Goal: Use online tool/utility: Utilize a website feature to perform a specific function

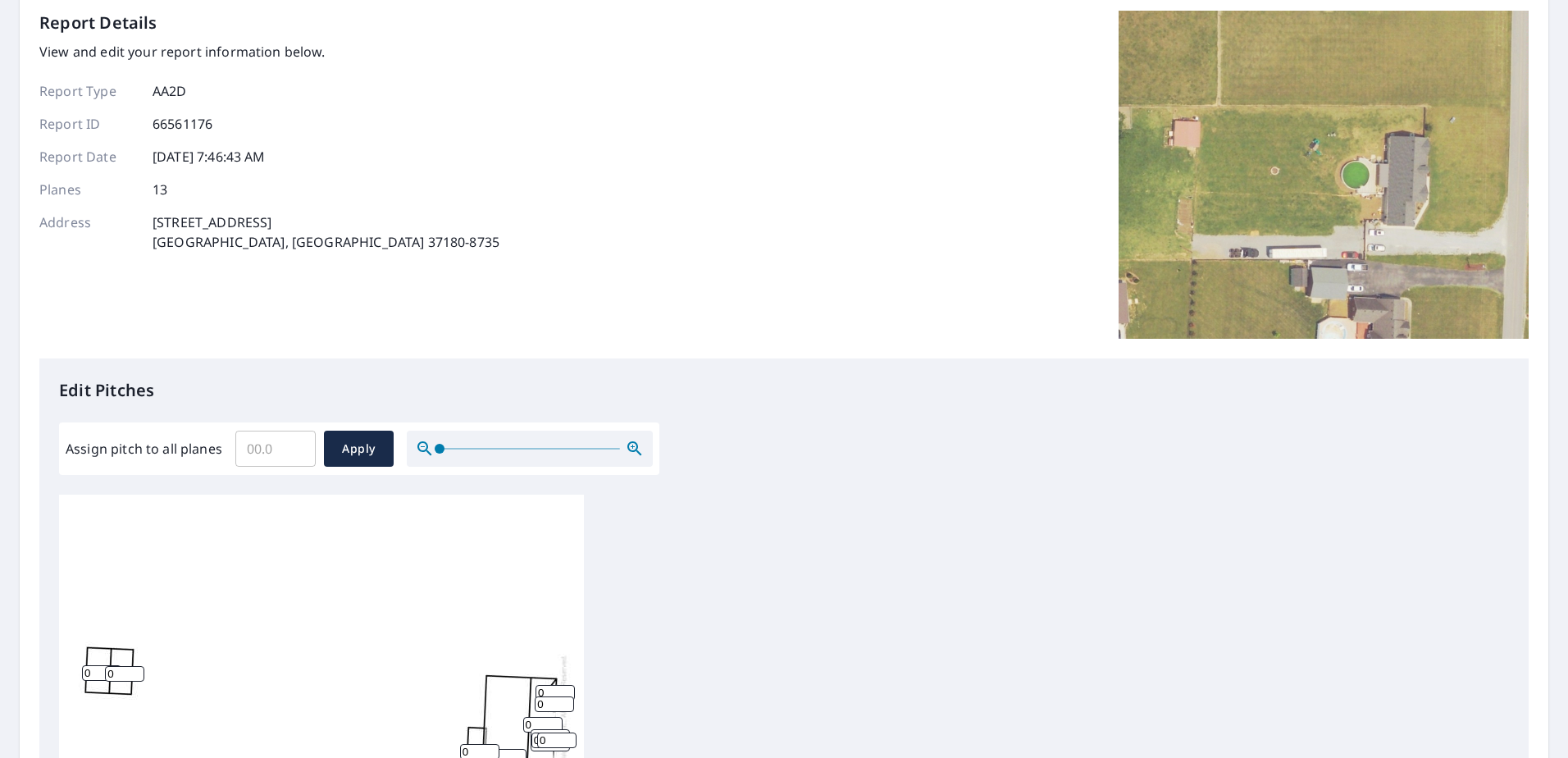
scroll to position [246, 0]
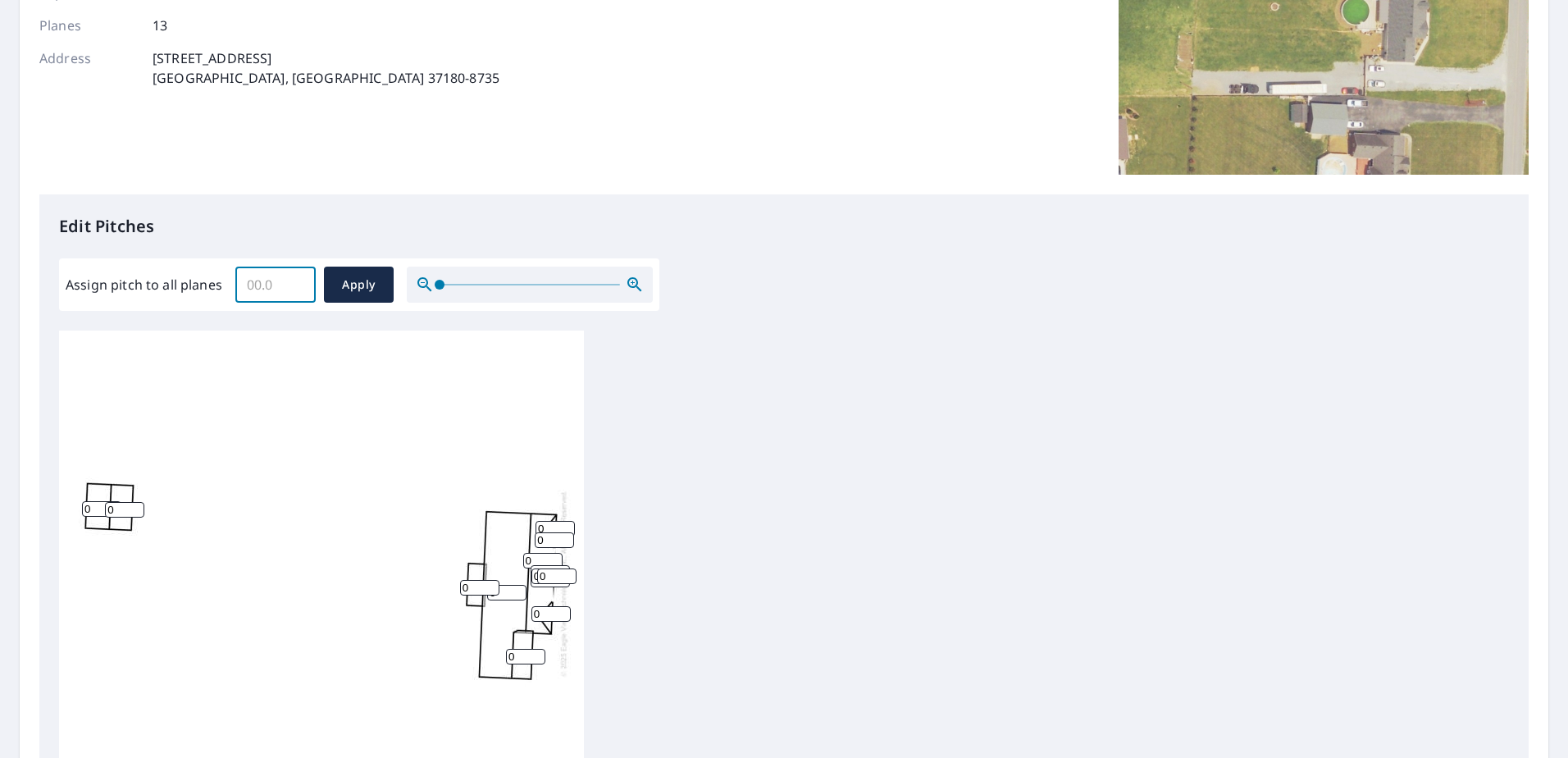
click at [264, 285] on input "Assign pitch to all planes" at bounding box center [275, 284] width 80 height 46
type input "10"
click at [369, 288] on span "Apply" at bounding box center [359, 284] width 44 height 21
type input "10"
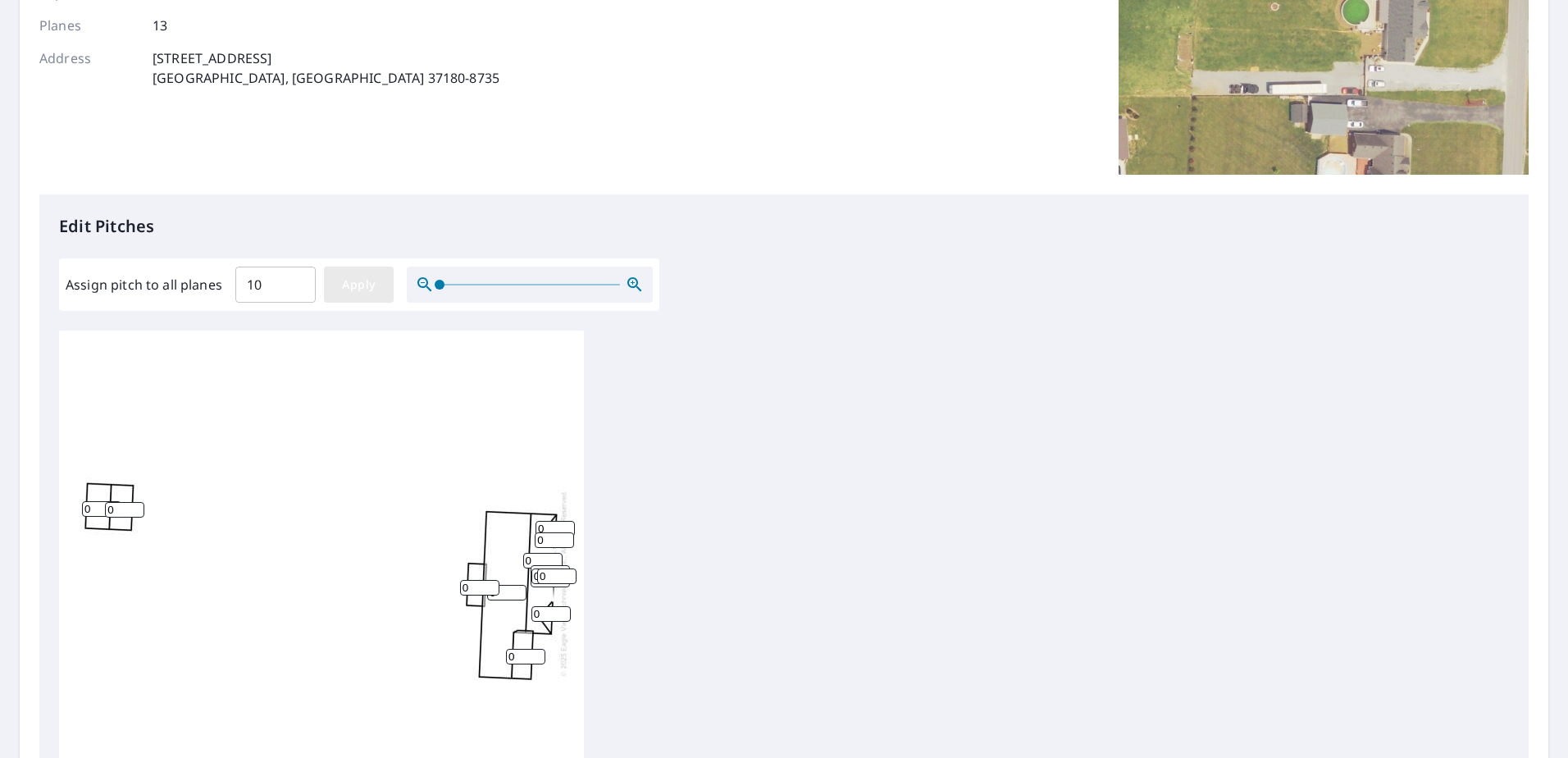
type input "10"
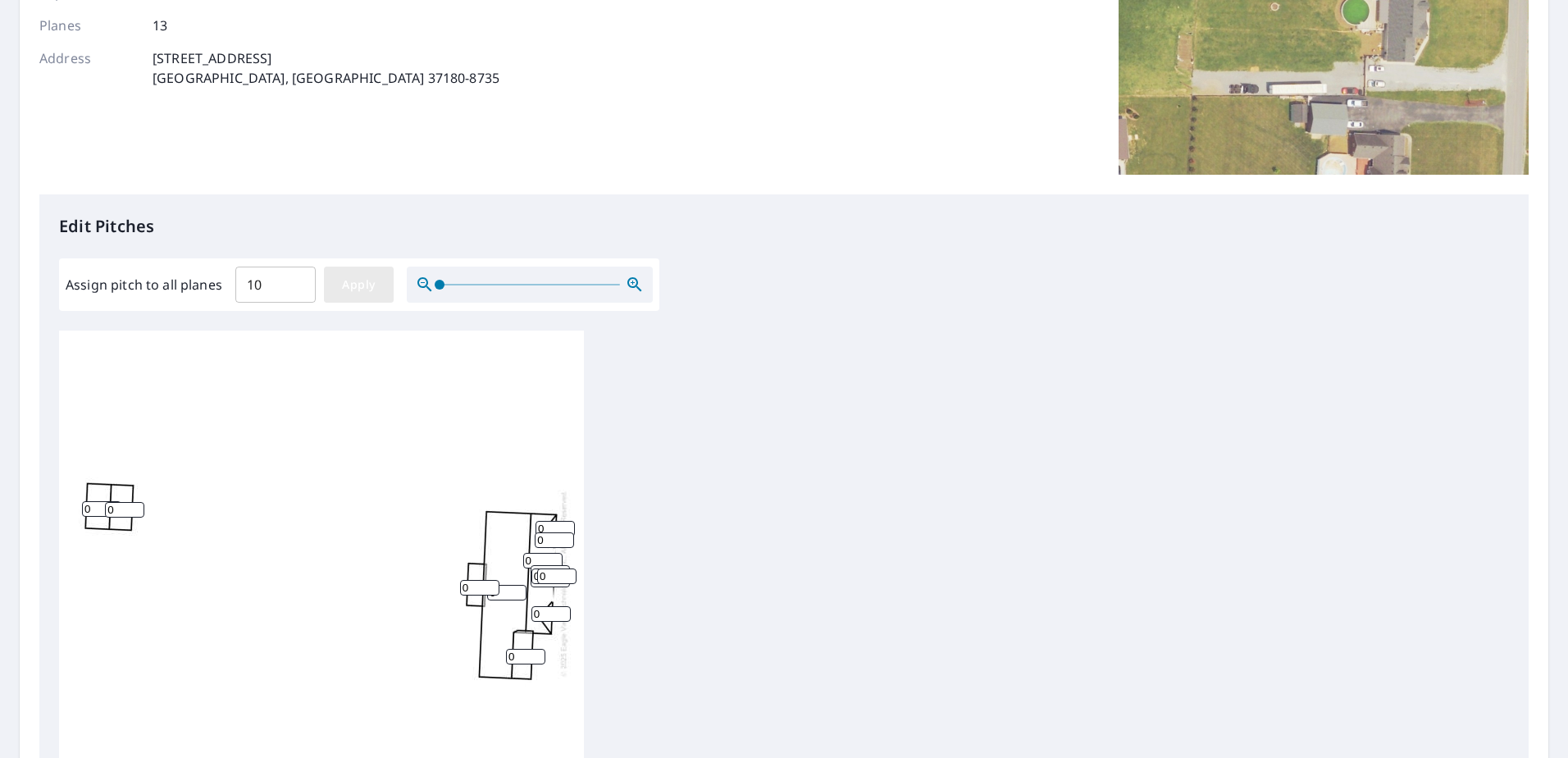
type input "10"
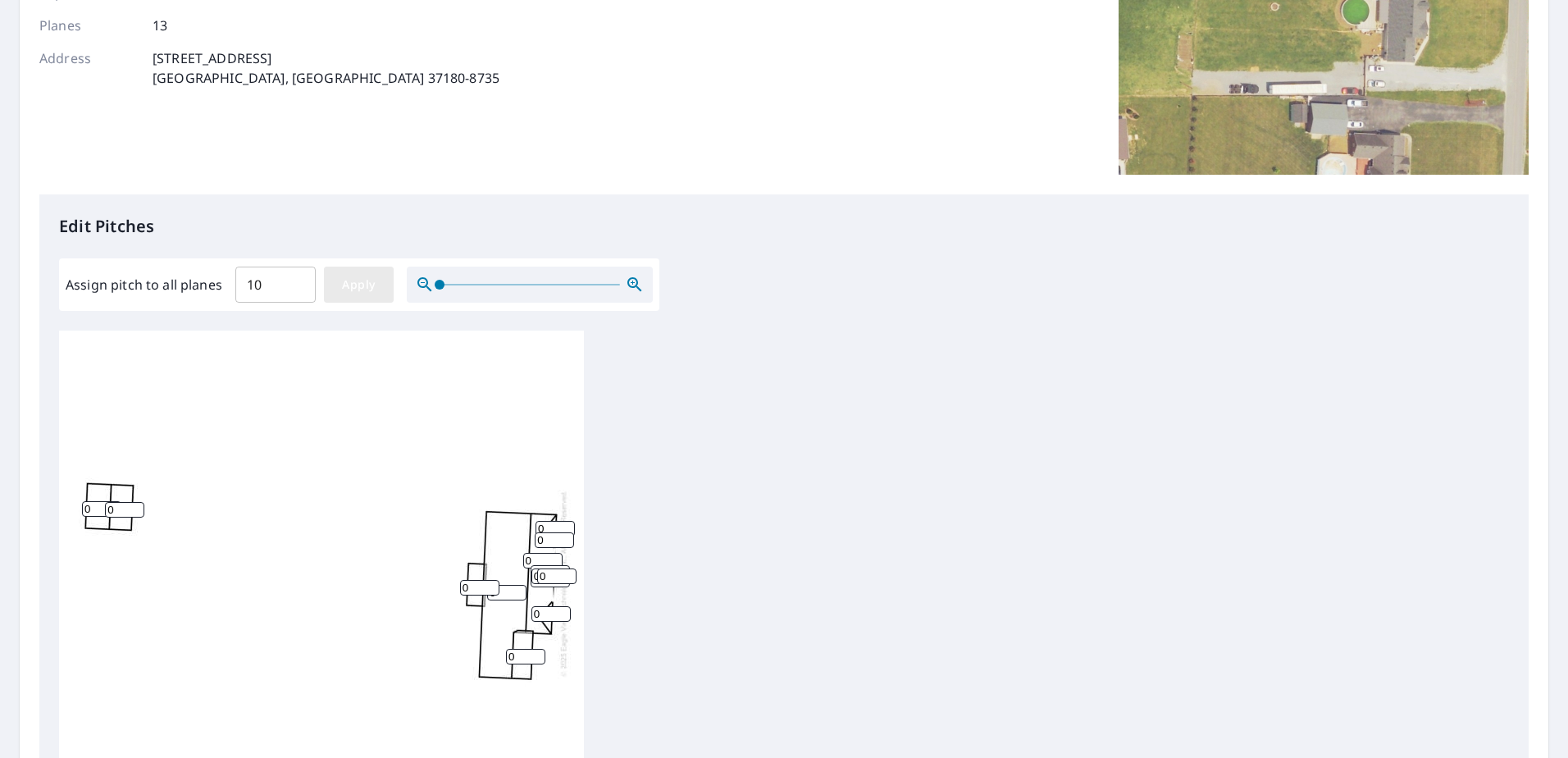
type input "10"
click at [474, 579] on input "10" at bounding box center [480, 587] width 40 height 16
type input "1"
click at [117, 502] on input "10" at bounding box center [125, 509] width 40 height 16
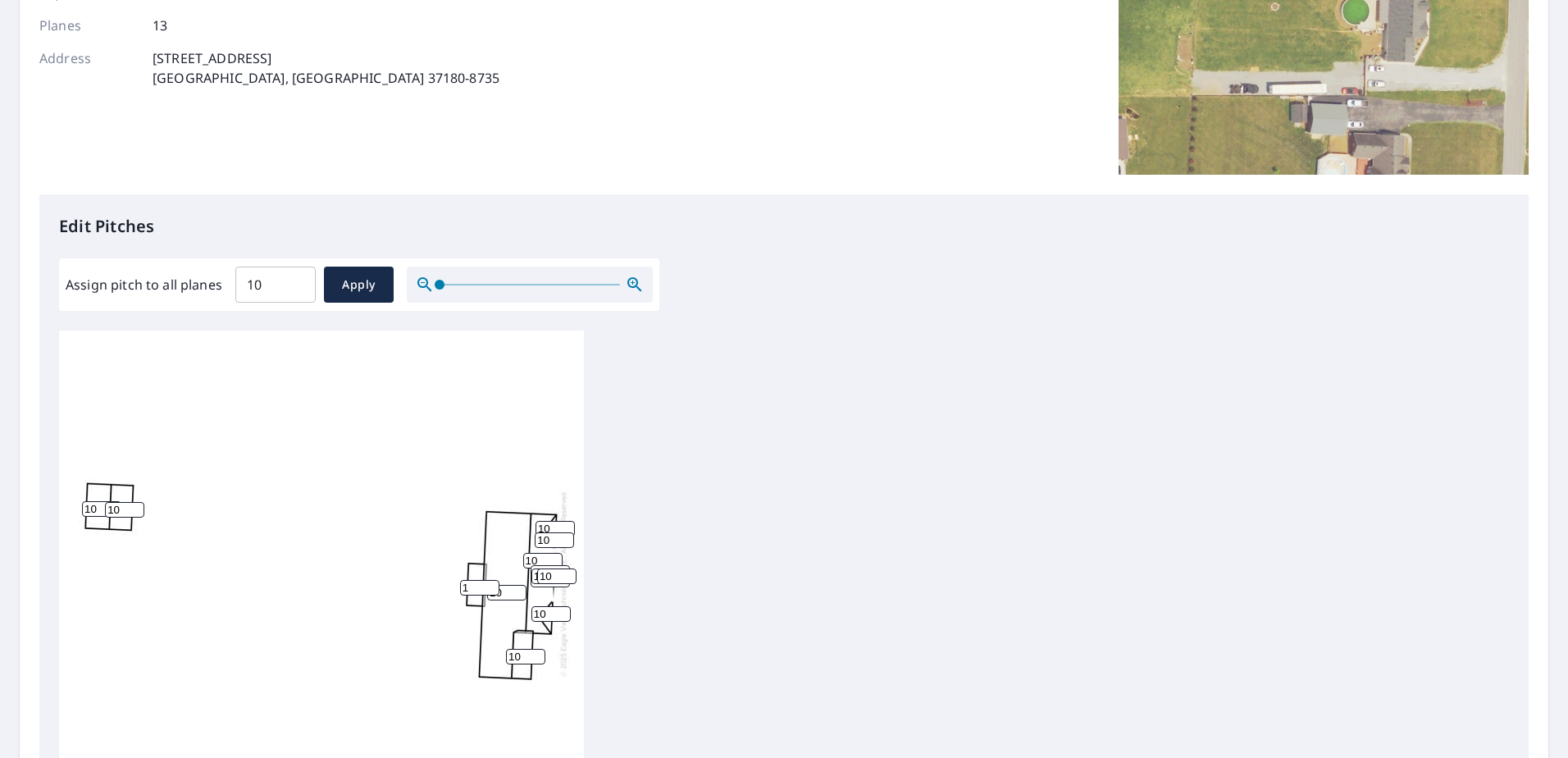
type input "1"
type input "3"
click at [95, 501] on input "10" at bounding box center [102, 508] width 40 height 16
type input "1"
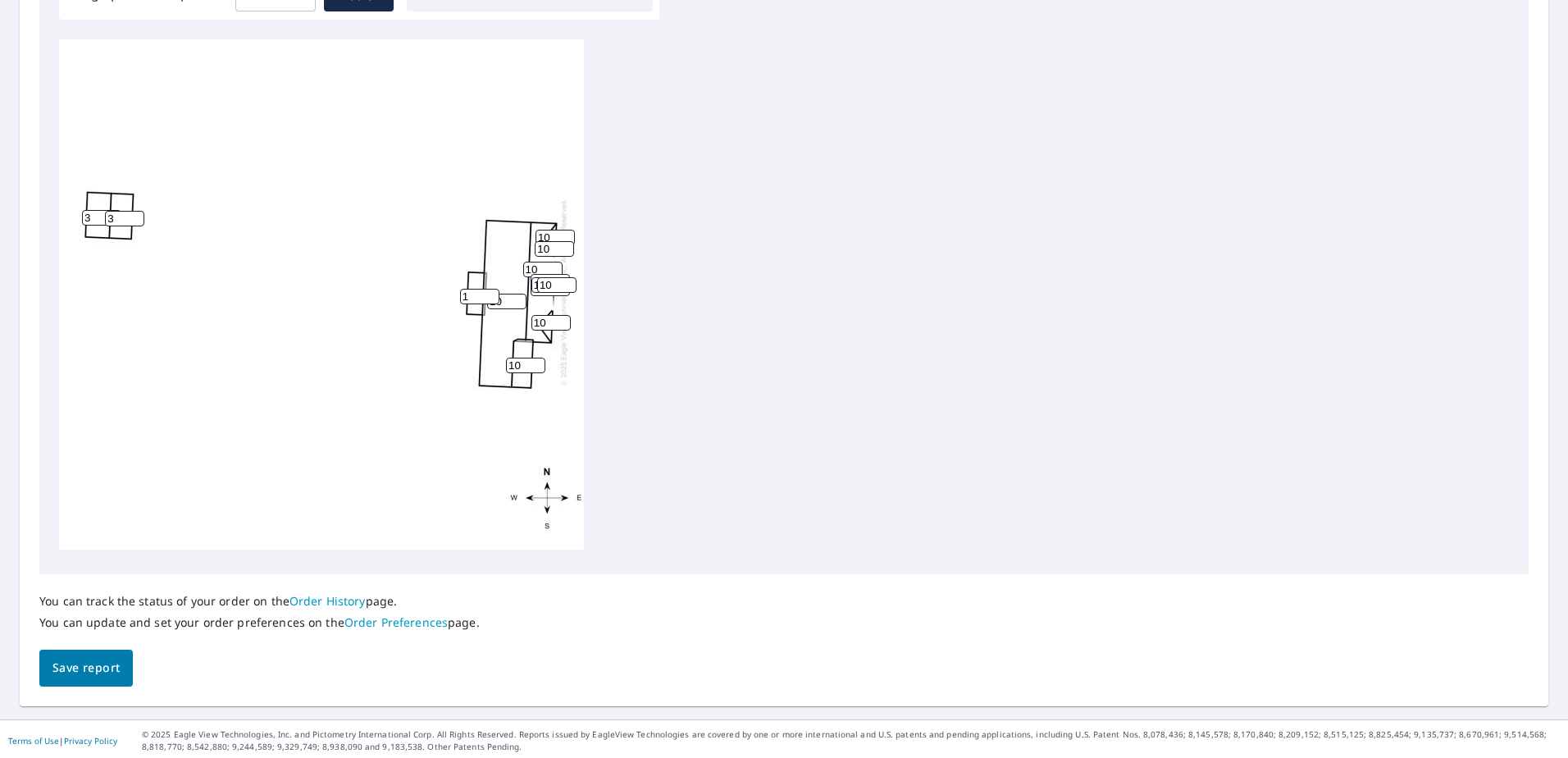
scroll to position [541, 0]
type input "3"
click at [91, 670] on span "Save report" at bounding box center [85, 665] width 67 height 21
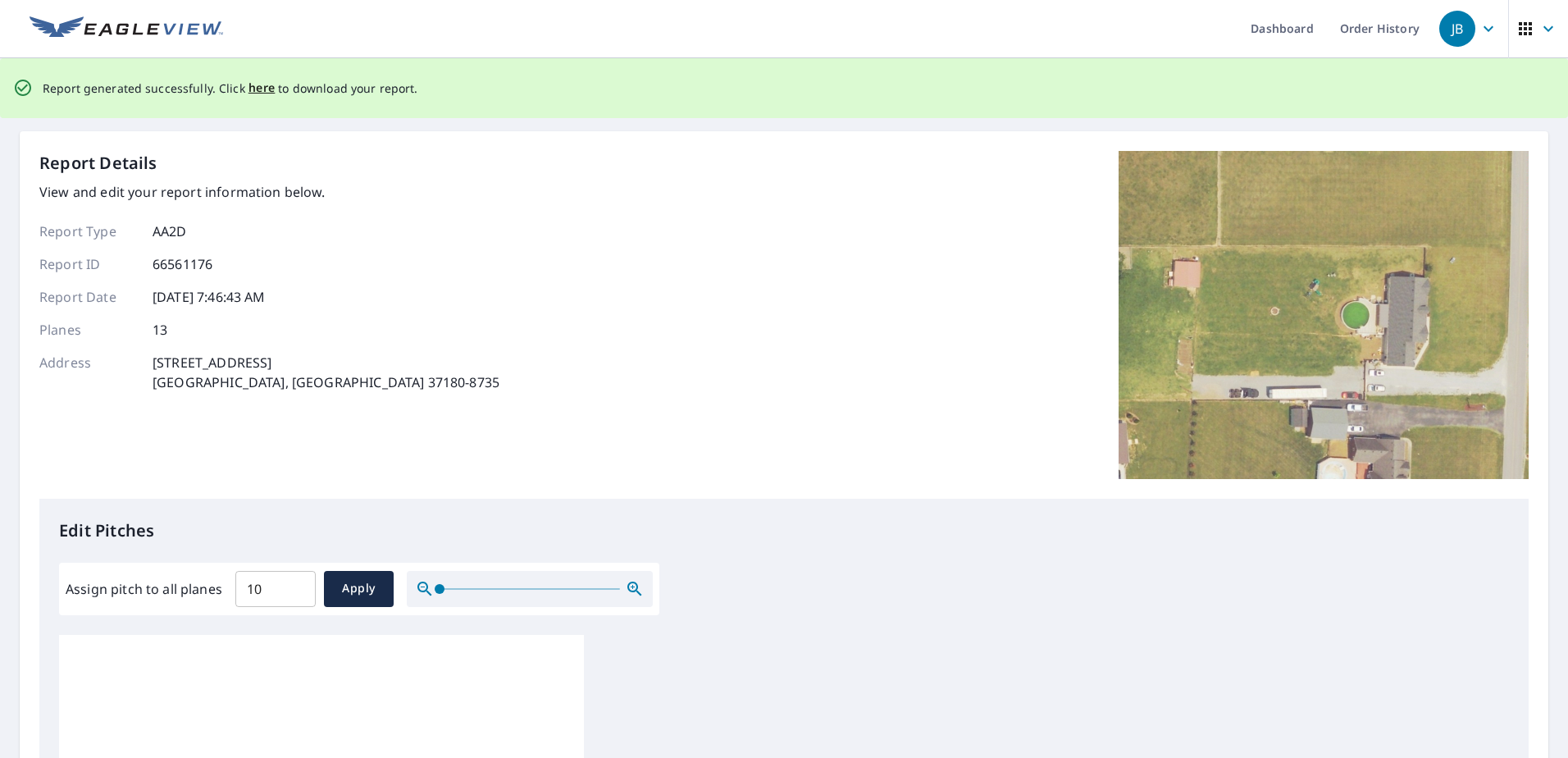
scroll to position [0, 0]
click at [258, 85] on span "here" at bounding box center [262, 89] width 27 height 21
